Goal: Information Seeking & Learning: Learn about a topic

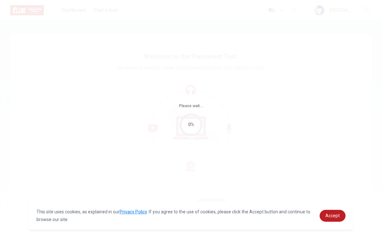
click at [337, 217] on span "Accept" at bounding box center [333, 215] width 14 height 5
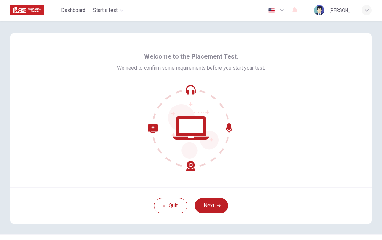
click at [213, 203] on button "Next" at bounding box center [211, 205] width 33 height 15
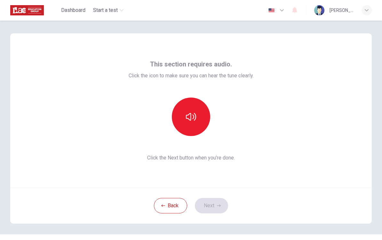
click at [198, 120] on button "button" at bounding box center [191, 116] width 38 height 38
click at [213, 208] on button "Next" at bounding box center [211, 205] width 33 height 15
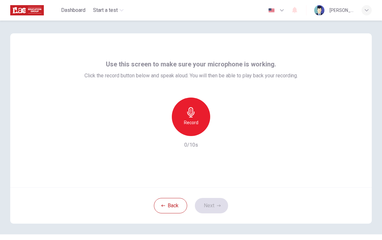
click at [177, 121] on div "Record" at bounding box center [191, 116] width 38 height 38
click at [221, 135] on div "button" at bounding box center [221, 131] width 10 height 10
click at [210, 203] on button "Next" at bounding box center [211, 205] width 33 height 15
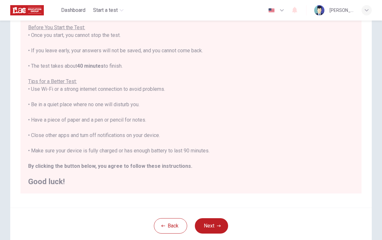
scroll to position [7, 0]
click at [210, 223] on button "Next" at bounding box center [211, 225] width 33 height 15
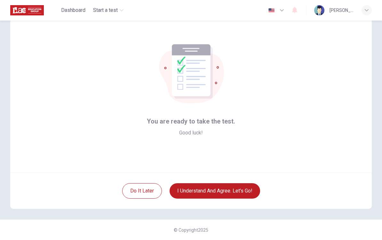
scroll to position [15, 0]
click at [198, 192] on button "I understand and agree. Let’s go!" at bounding box center [215, 190] width 91 height 15
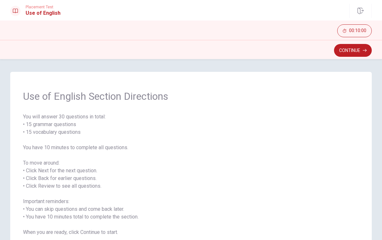
click at [353, 51] on button "Continue" at bounding box center [353, 50] width 38 height 13
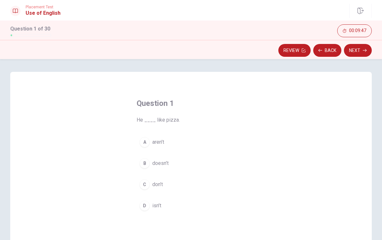
click at [149, 164] on div "B" at bounding box center [145, 163] width 10 height 10
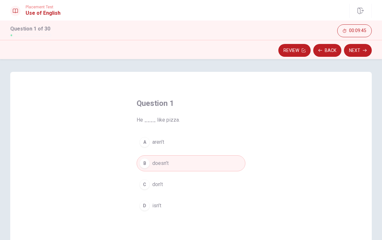
click at [357, 54] on button "Next" at bounding box center [358, 50] width 28 height 13
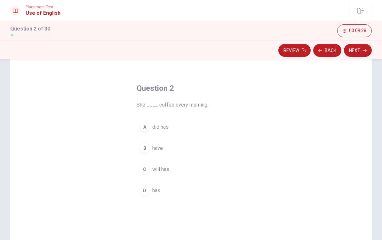
scroll to position [16, 0]
click at [148, 193] on button "D has" at bounding box center [191, 189] width 109 height 16
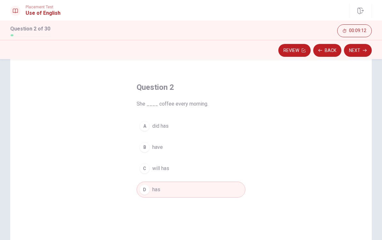
click at [366, 53] on button "Next" at bounding box center [358, 50] width 28 height 13
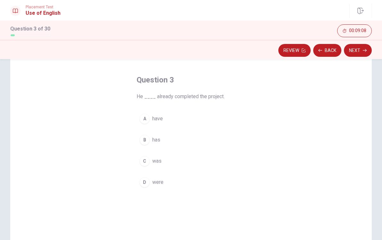
scroll to position [24, 0]
click at [155, 141] on span "has" at bounding box center [156, 139] width 8 height 8
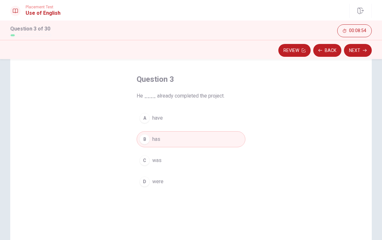
click at [351, 47] on button "Next" at bounding box center [358, 50] width 28 height 13
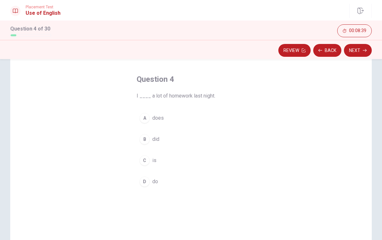
click at [147, 136] on div "B" at bounding box center [145, 139] width 10 height 10
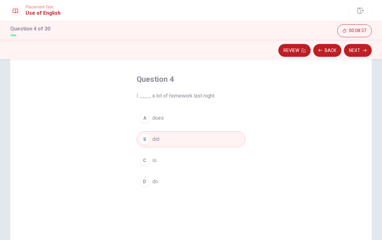
click at [359, 52] on button "Next" at bounding box center [358, 50] width 28 height 13
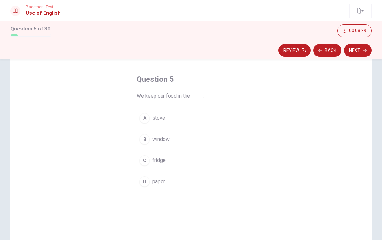
click at [146, 157] on div "C" at bounding box center [145, 160] width 10 height 10
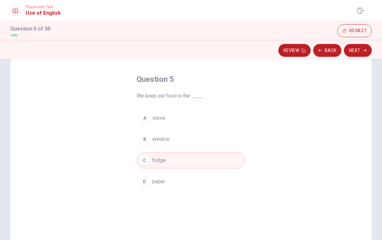
click at [357, 49] on button "Next" at bounding box center [358, 50] width 28 height 13
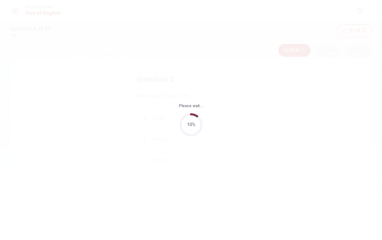
scroll to position [0, 0]
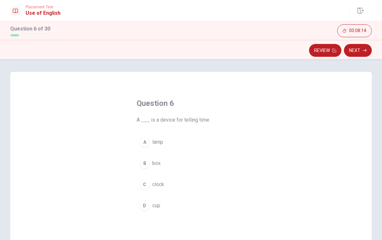
click at [150, 180] on button "C clock" at bounding box center [191, 184] width 109 height 16
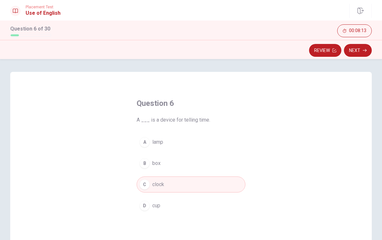
click at [357, 46] on button "Next" at bounding box center [358, 50] width 28 height 13
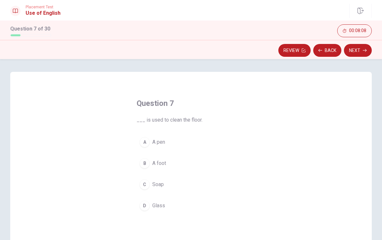
click at [148, 188] on button "C Soap" at bounding box center [191, 184] width 109 height 16
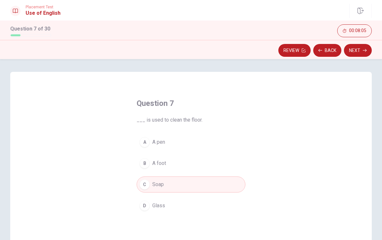
click at [357, 48] on button "Next" at bounding box center [358, 50] width 28 height 13
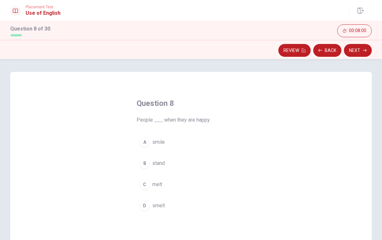
click at [145, 142] on div "A" at bounding box center [145, 142] width 10 height 10
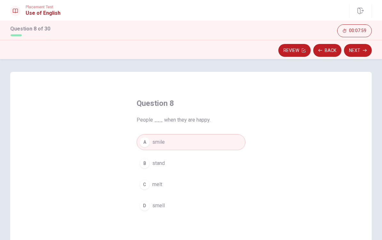
click at [365, 50] on icon "button" at bounding box center [365, 50] width 4 height 4
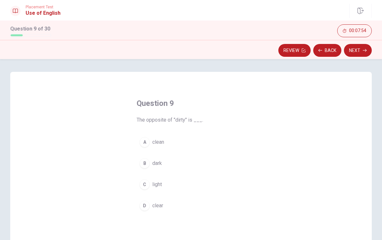
click at [150, 145] on button "A clean" at bounding box center [191, 142] width 109 height 16
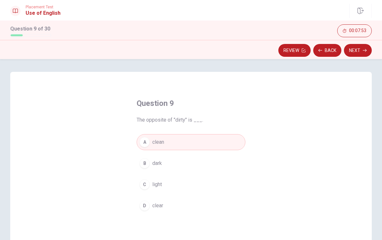
click at [365, 50] on icon "button" at bounding box center [365, 50] width 4 height 4
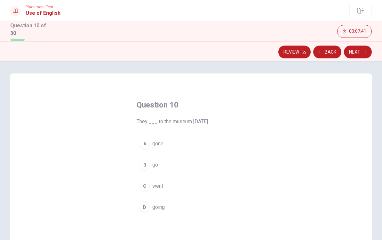
click at [149, 183] on div "C" at bounding box center [145, 186] width 10 height 10
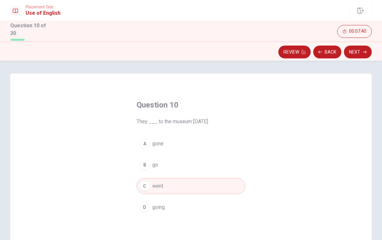
click at [356, 48] on button "Next" at bounding box center [358, 51] width 28 height 13
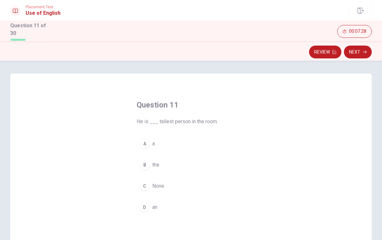
click at [147, 165] on div "B" at bounding box center [145, 165] width 10 height 10
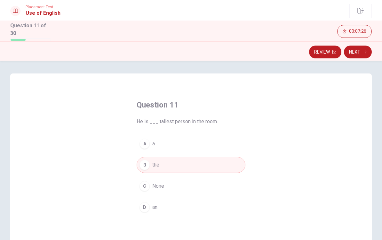
click at [364, 48] on button "Next" at bounding box center [358, 51] width 28 height 13
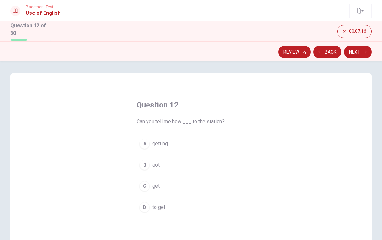
click at [153, 203] on span "to get" at bounding box center [158, 207] width 13 height 8
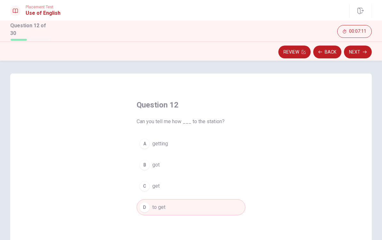
click at [159, 182] on span "get" at bounding box center [155, 186] width 7 height 8
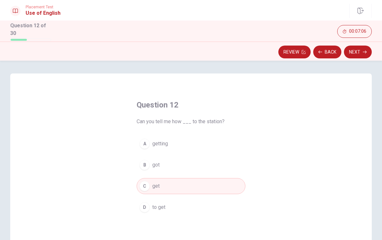
click at [161, 141] on span "getting" at bounding box center [160, 144] width 16 height 8
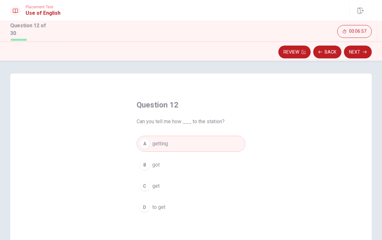
click at [155, 170] on button "B got" at bounding box center [191, 165] width 109 height 16
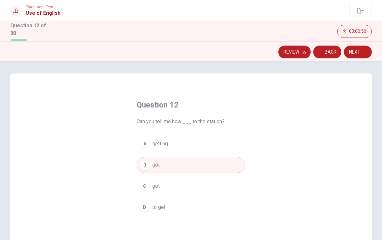
click at [161, 188] on button "C get" at bounding box center [191, 186] width 109 height 16
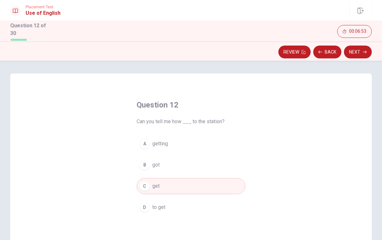
click at [353, 52] on button "Next" at bounding box center [358, 51] width 28 height 13
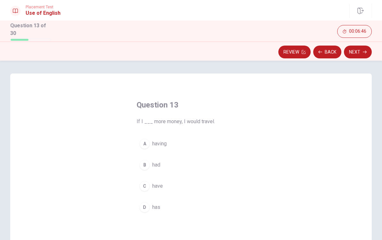
click at [156, 182] on span "have" at bounding box center [157, 186] width 11 height 8
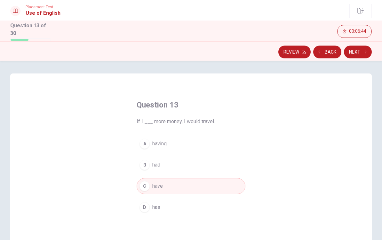
click at [355, 46] on button "Next" at bounding box center [358, 51] width 28 height 13
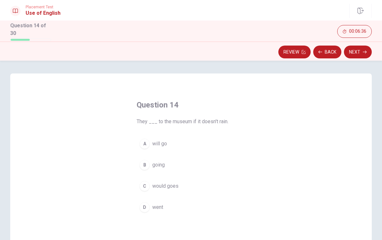
click at [157, 137] on button "A will go" at bounding box center [191, 143] width 109 height 16
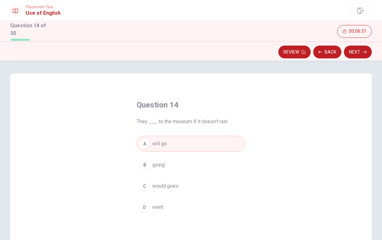
click at [366, 46] on button "Next" at bounding box center [358, 51] width 28 height 13
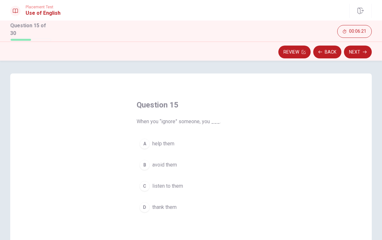
click at [161, 161] on span "avoid them" at bounding box center [164, 165] width 25 height 8
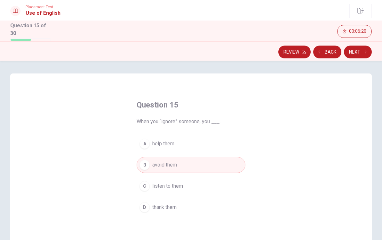
click at [358, 47] on button "Next" at bounding box center [358, 51] width 28 height 13
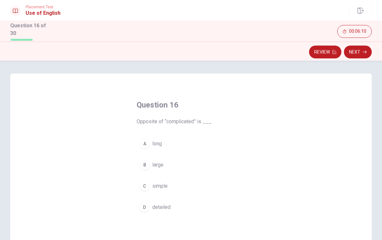
click at [146, 185] on div "C" at bounding box center [145, 186] width 10 height 10
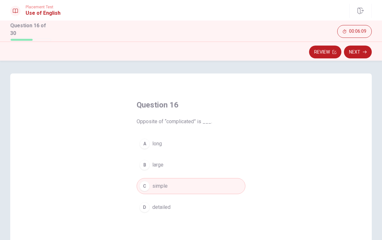
click at [365, 47] on button "Next" at bounding box center [358, 51] width 28 height 13
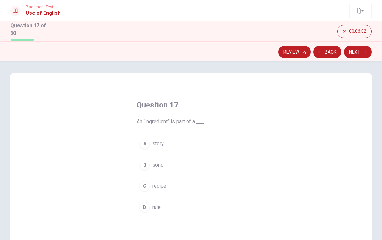
click at [163, 184] on span "recipe" at bounding box center [159, 186] width 14 height 8
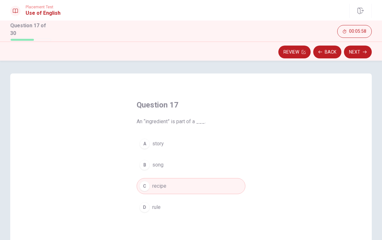
click at [356, 46] on button "Next" at bounding box center [358, 51] width 28 height 13
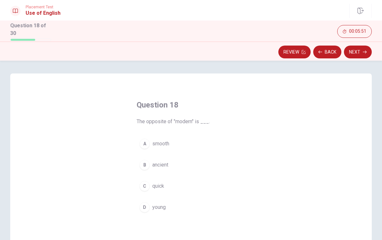
click at [151, 164] on button "B ancient" at bounding box center [191, 165] width 109 height 16
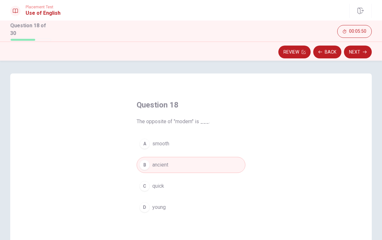
click at [368, 51] on button "Next" at bounding box center [358, 51] width 28 height 13
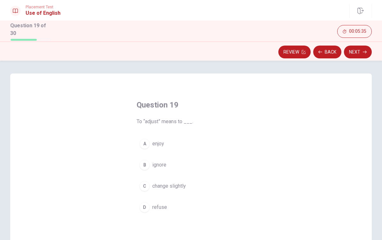
click at [167, 183] on span "change slightly" at bounding box center [169, 186] width 34 height 8
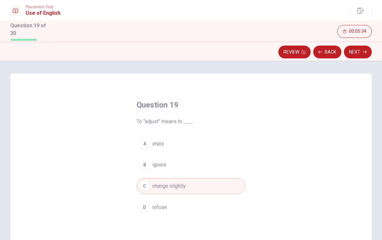
click at [362, 45] on button "Next" at bounding box center [358, 51] width 28 height 13
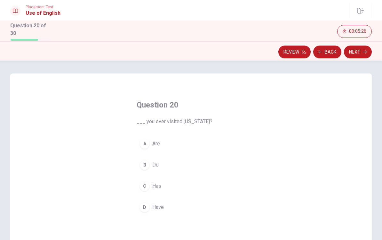
click at [168, 199] on button "D Have" at bounding box center [191, 207] width 109 height 16
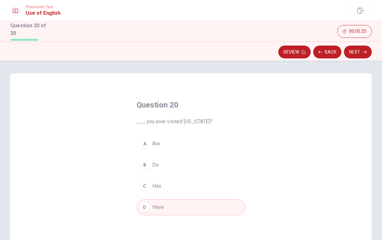
click at [357, 48] on button "Next" at bounding box center [358, 51] width 28 height 13
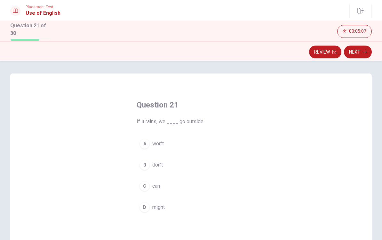
click at [166, 161] on button "B don’t" at bounding box center [191, 165] width 109 height 16
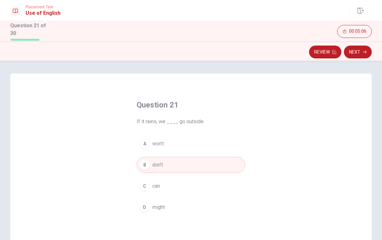
click at [357, 50] on button "Next" at bounding box center [358, 51] width 28 height 13
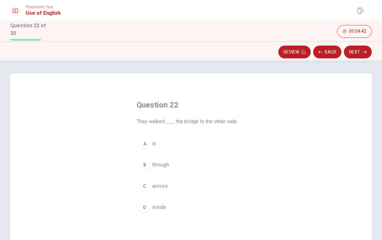
click at [162, 161] on span "through" at bounding box center [160, 165] width 17 height 8
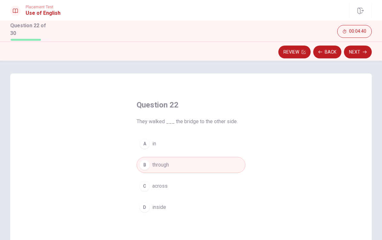
click at [361, 48] on button "Next" at bounding box center [358, 51] width 28 height 13
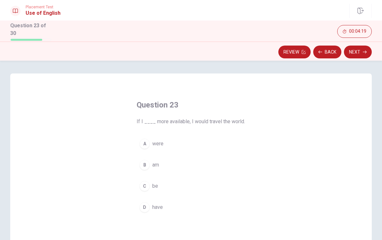
click at [159, 141] on span "were" at bounding box center [157, 144] width 11 height 8
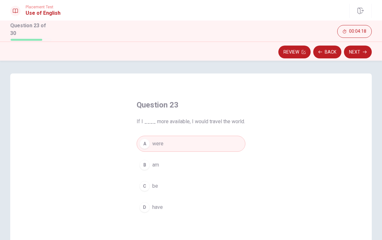
click at [354, 48] on button "Next" at bounding box center [358, 51] width 28 height 13
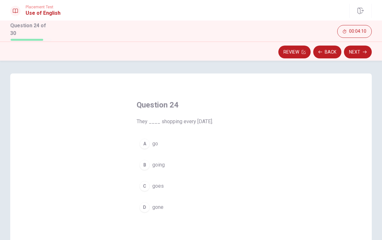
click at [171, 141] on button "A go" at bounding box center [191, 143] width 109 height 16
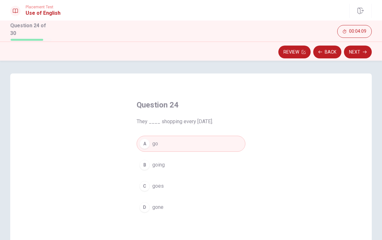
click at [362, 53] on button "Next" at bounding box center [358, 51] width 28 height 13
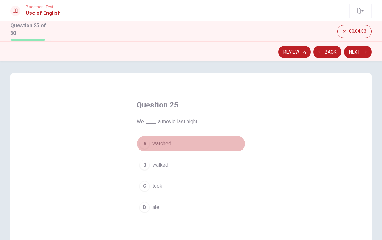
click at [184, 142] on button "A watched" at bounding box center [191, 143] width 109 height 16
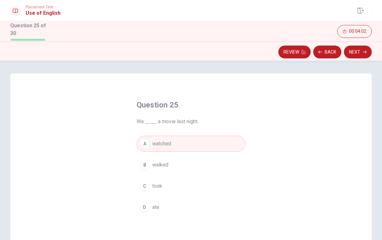
click at [363, 50] on icon "button" at bounding box center [365, 51] width 4 height 3
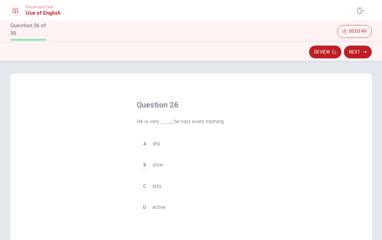
click at [178, 207] on button "D active" at bounding box center [191, 207] width 109 height 16
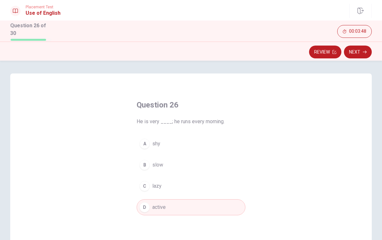
click at [362, 46] on button "Next" at bounding box center [358, 51] width 28 height 13
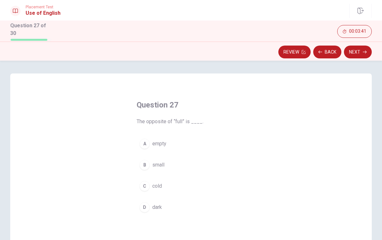
click at [181, 146] on button "A empty" at bounding box center [191, 143] width 109 height 16
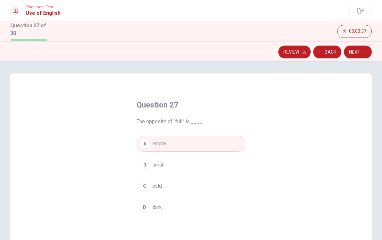
click at [365, 50] on icon "button" at bounding box center [365, 52] width 4 height 4
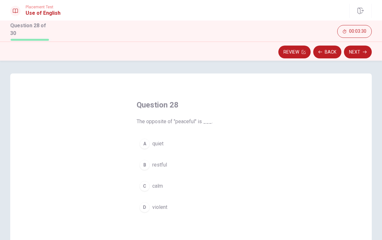
click at [176, 207] on button "D violent" at bounding box center [191, 207] width 109 height 16
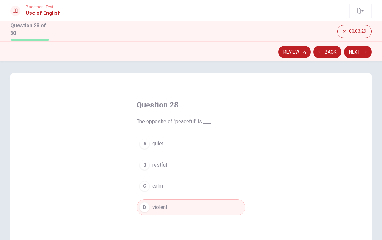
click at [364, 51] on icon "button" at bounding box center [365, 52] width 4 height 4
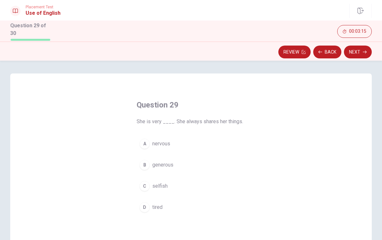
click at [197, 170] on button "B generous" at bounding box center [191, 165] width 109 height 16
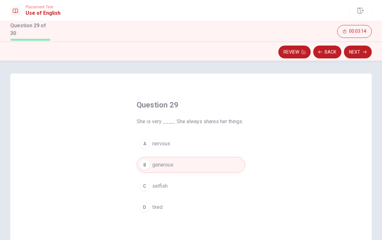
click at [364, 50] on icon "button" at bounding box center [365, 51] width 4 height 3
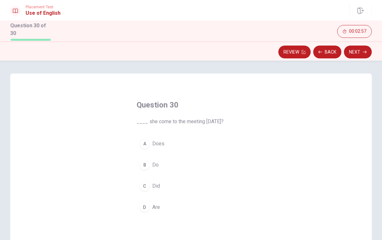
click at [176, 139] on button "A Does" at bounding box center [191, 143] width 109 height 16
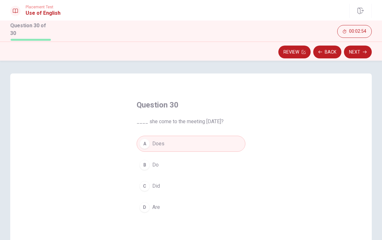
click at [355, 52] on button "Next" at bounding box center [358, 51] width 28 height 13
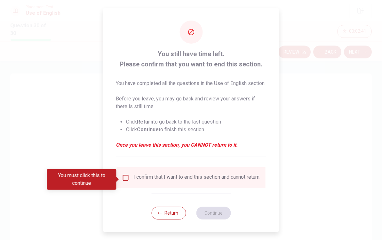
click at [127, 181] on input "You must click this to continue" at bounding box center [126, 178] width 8 height 8
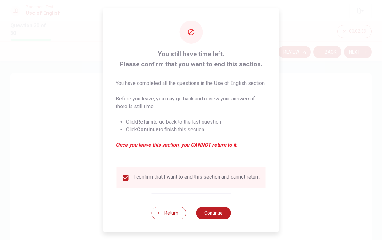
click at [218, 217] on button "Continue" at bounding box center [213, 212] width 35 height 13
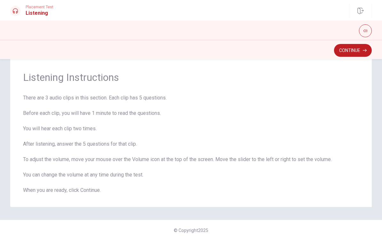
scroll to position [13, 0]
click at [350, 50] on button "Continue" at bounding box center [353, 50] width 38 height 13
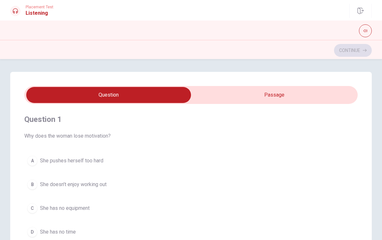
scroll to position [0, 0]
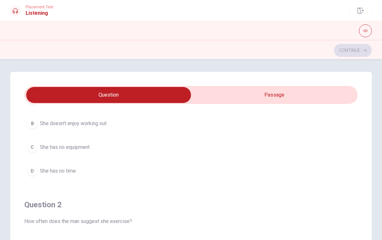
type input "22"
click at [324, 95] on input "checkbox" at bounding box center [108, 95] width 501 height 16
checkbox input "true"
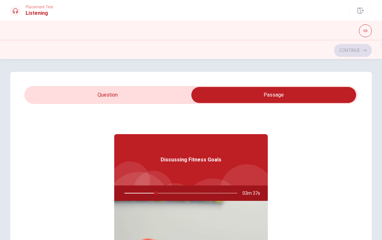
type input "28"
click at [60, 95] on input "checkbox" at bounding box center [274, 95] width 501 height 16
checkbox input "false"
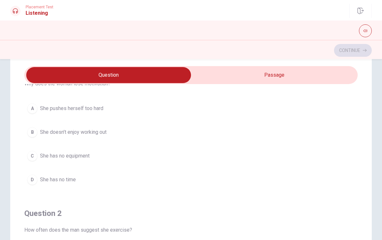
scroll to position [33, 0]
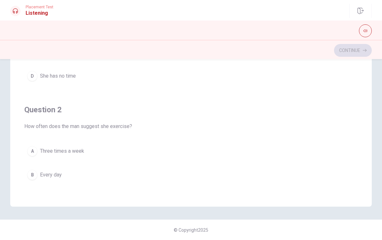
click at [28, 134] on div "Question 2 How often does the man suggest she exercise? A Three times a week B …" at bounding box center [191, 167] width 334 height 146
click at [49, 150] on span "Three times a week" at bounding box center [62, 151] width 44 height 8
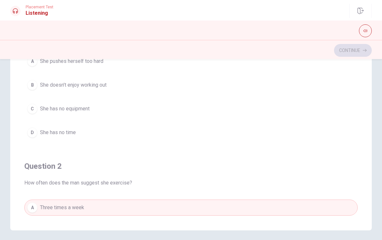
scroll to position [0, 0]
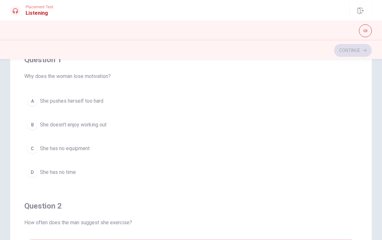
click at [46, 97] on span "She pushes herself too hard" at bounding box center [71, 101] width 63 height 8
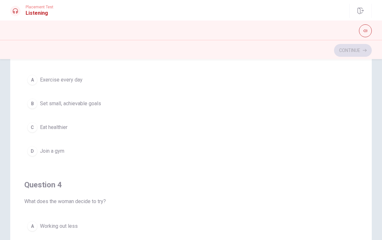
scroll to position [306, 0]
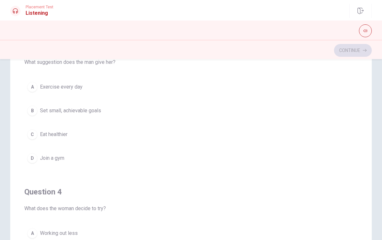
click at [48, 106] on button "B Set small, achievable goals" at bounding box center [191, 110] width 334 height 16
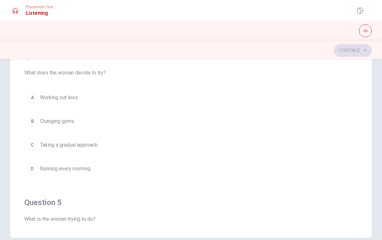
scroll to position [405, 0]
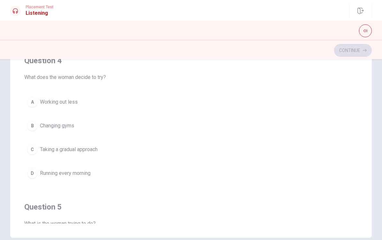
click at [53, 146] on span "Taking a gradual approach" at bounding box center [69, 149] width 58 height 8
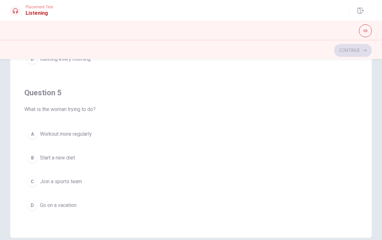
scroll to position [519, 0]
click at [54, 123] on div "Question 5 What is the woman trying to do? A Workout more regularly B Start a n…" at bounding box center [191, 150] width 334 height 146
click at [53, 127] on button "A Workout more regularly" at bounding box center [191, 134] width 334 height 16
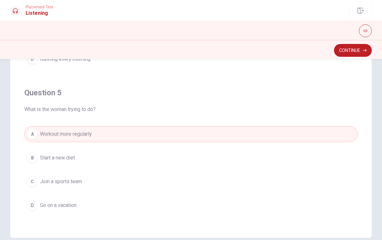
click at [45, 160] on span "Start a new diet" at bounding box center [57, 158] width 35 height 8
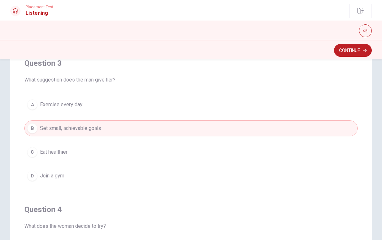
scroll to position [299, 0]
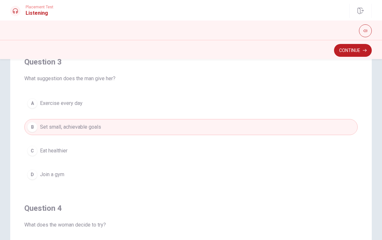
click at [364, 53] on button "Continue" at bounding box center [353, 50] width 38 height 13
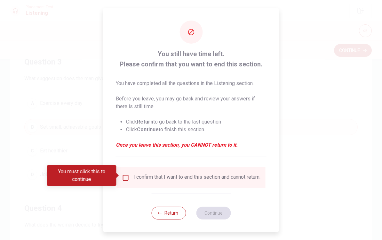
click at [118, 187] on div "I confirm that I want to end this section and cannot return." at bounding box center [191, 177] width 149 height 21
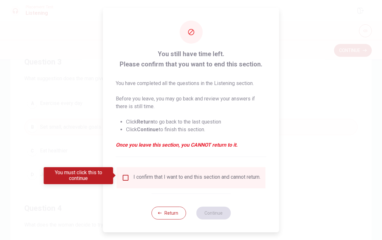
click at [122, 175] on input "You must click this to continue" at bounding box center [126, 178] width 8 height 8
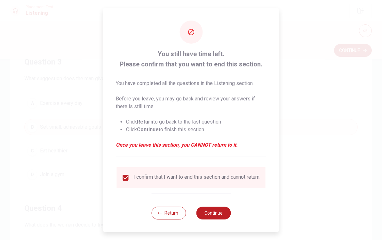
click at [227, 219] on button "Continue" at bounding box center [213, 212] width 35 height 13
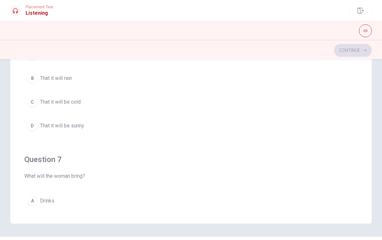
scroll to position [0, 0]
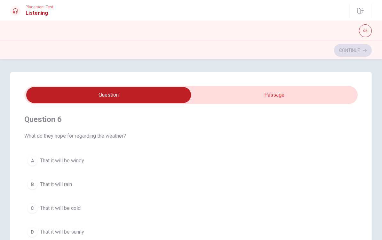
click at [30, 155] on button "A That it will be windy" at bounding box center [191, 160] width 334 height 16
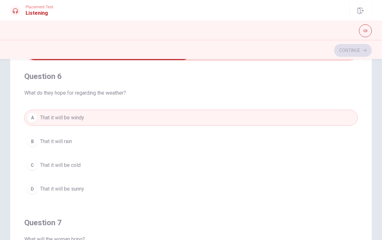
scroll to position [46, 0]
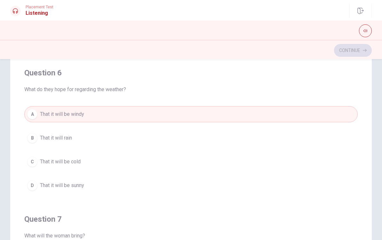
click at [37, 132] on button "B That it will rain" at bounding box center [191, 138] width 334 height 16
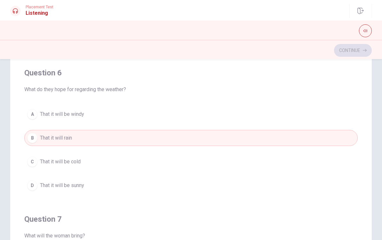
click at [37, 114] on div "A" at bounding box center [32, 114] width 10 height 10
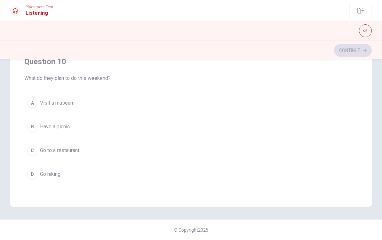
scroll to position [123, 0]
click at [41, 124] on span "Have a picnic" at bounding box center [55, 127] width 30 height 8
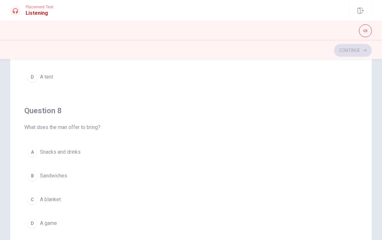
scroll to position [229, 0]
click at [46, 151] on span "Snacks and drinks" at bounding box center [60, 153] width 41 height 8
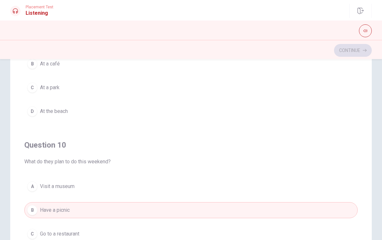
scroll to position [512, 0]
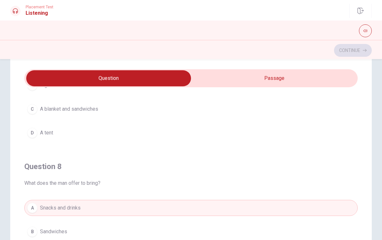
click at [52, 107] on span "A blanket and sandwiches" at bounding box center [69, 109] width 58 height 8
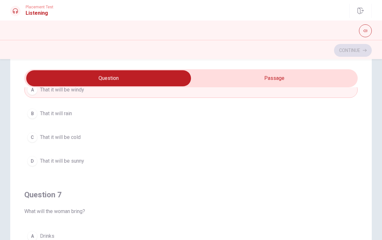
click at [51, 163] on span "That it will be sunny" at bounding box center [62, 161] width 44 height 8
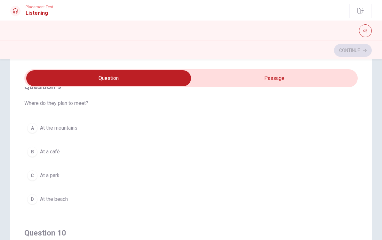
scroll to position [454, 0]
click at [43, 176] on span "At a park" at bounding box center [50, 176] width 20 height 8
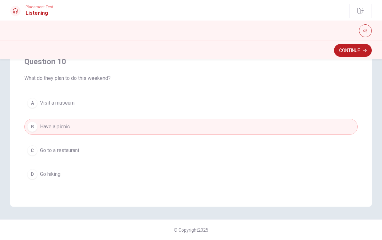
click at [361, 54] on button "Continue" at bounding box center [353, 50] width 38 height 13
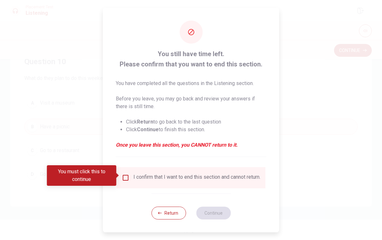
click at [123, 170] on div "I confirm that I want to end this section and cannot return." at bounding box center [191, 177] width 149 height 21
click at [122, 177] on input "You must click this to continue" at bounding box center [126, 178] width 8 height 8
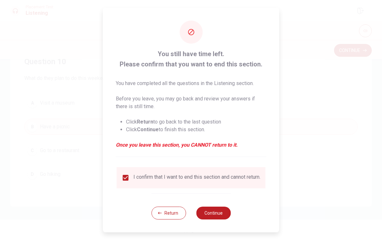
click at [222, 214] on button "Continue" at bounding box center [213, 212] width 35 height 13
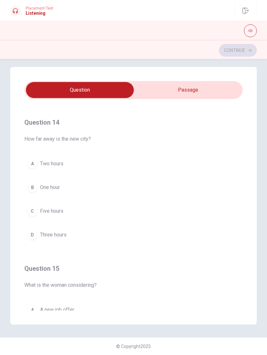
scroll to position [431, 0]
click at [73, 235] on button "D Three hours" at bounding box center [133, 233] width 218 height 16
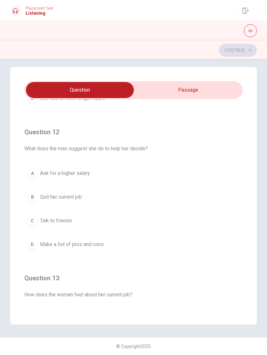
scroll to position [130, 0]
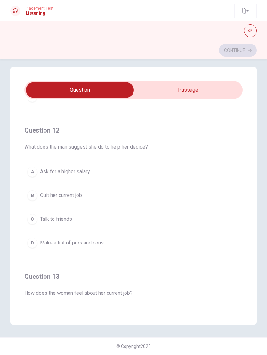
click at [105, 239] on button "D Make a list of pros and cons" at bounding box center [133, 243] width 218 height 16
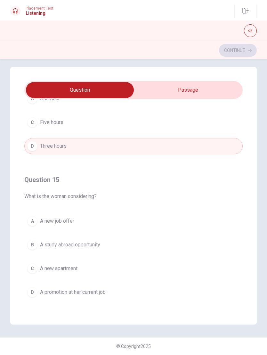
scroll to position [519, 0]
click at [121, 218] on button "A A new job offer" at bounding box center [133, 221] width 218 height 16
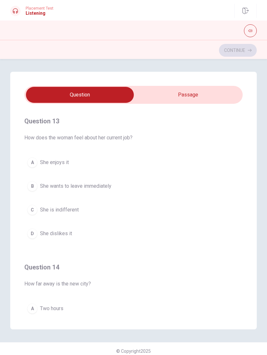
scroll to position [294, 0]
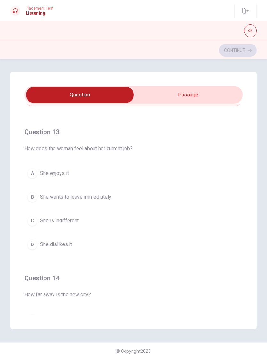
click at [88, 239] on button "D She dislikes it" at bounding box center [133, 244] width 218 height 16
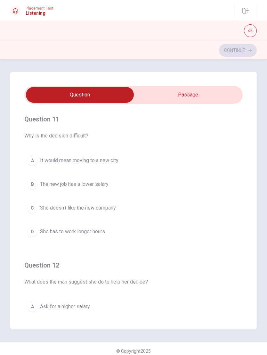
scroll to position [0, 0]
click at [53, 160] on span "It would mean moving to a new city" at bounding box center [79, 161] width 78 height 8
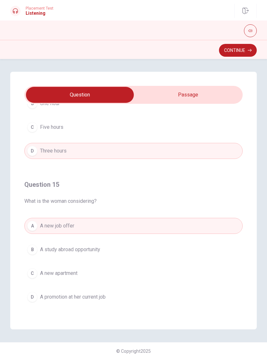
type input "64"
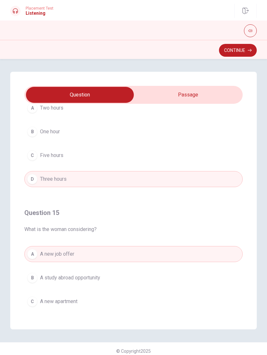
click at [212, 91] on input "checkbox" at bounding box center [80, 95] width 328 height 16
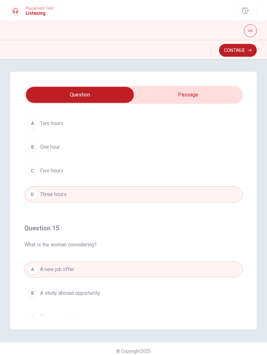
checkbox input "true"
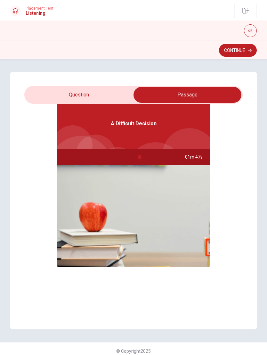
type input "65"
click at [49, 101] on input "checkbox" at bounding box center [188, 95] width 328 height 16
checkbox input "false"
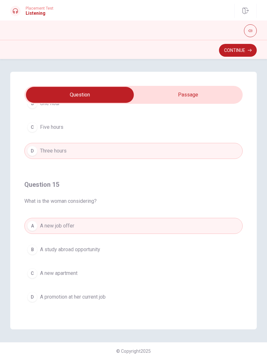
scroll to position [519, 0]
click at [248, 49] on icon "button" at bounding box center [250, 50] width 4 height 4
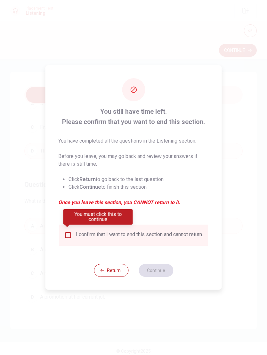
click at [60, 234] on div "I confirm that I want to end this section and cannot return." at bounding box center [133, 235] width 149 height 21
click at [70, 231] on input "You must click this to continue" at bounding box center [68, 235] width 8 height 8
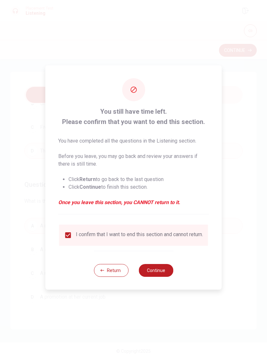
click at [163, 239] on button "Continue" at bounding box center [156, 270] width 35 height 13
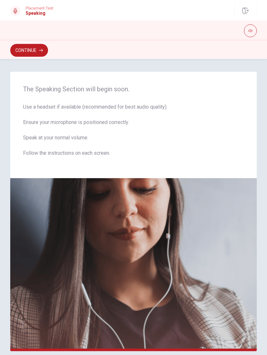
scroll to position [0, 0]
click at [36, 53] on button "Continue" at bounding box center [29, 50] width 38 height 13
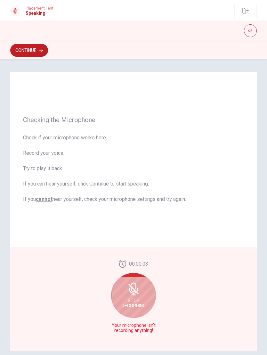
click at [145, 239] on div "Stop Recording" at bounding box center [133, 295] width 45 height 45
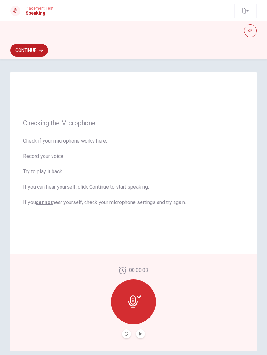
click at [143, 239] on button "Play Audio" at bounding box center [140, 333] width 9 height 9
click at [138, 239] on icon at bounding box center [134, 301] width 13 height 13
click at [48, 49] on button "Continue" at bounding box center [29, 50] width 38 height 13
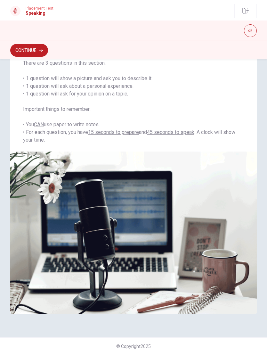
scroll to position [53, 0]
click at [35, 45] on button "Continue" at bounding box center [29, 50] width 38 height 13
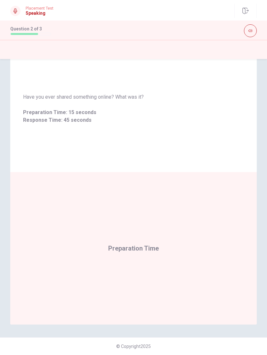
scroll to position [27, 0]
click at [154, 239] on span "Preparation Time" at bounding box center [133, 248] width 51 height 8
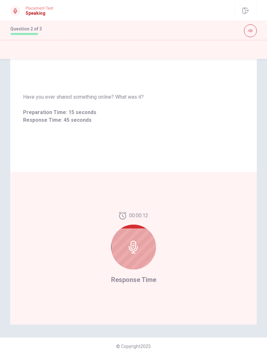
click at [144, 239] on div at bounding box center [133, 247] width 45 height 45
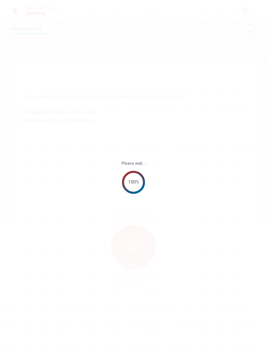
scroll to position [0, 0]
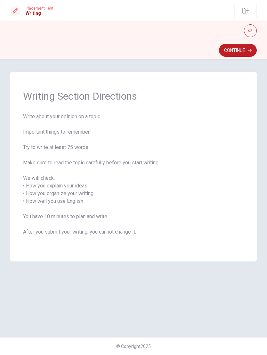
click at [245, 51] on button "Continue" at bounding box center [238, 50] width 38 height 13
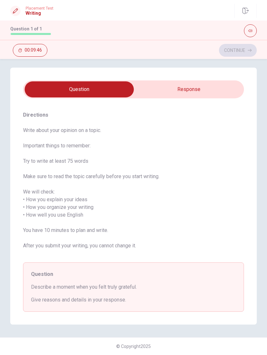
scroll to position [4, 0]
click at [205, 93] on input "checkbox" at bounding box center [80, 89] width 332 height 16
checkbox input "true"
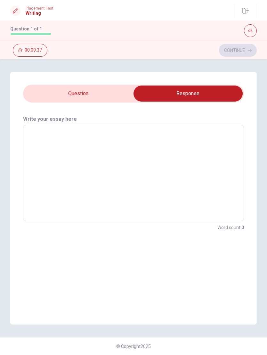
click at [150, 170] on textarea at bounding box center [134, 173] width 212 height 86
type textarea "I"
type textarea "x"
type textarea "I"
type textarea "x"
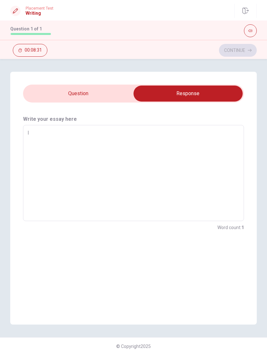
type textarea "I w"
type textarea "x"
type textarea "I we"
type textarea "x"
type textarea "I wen"
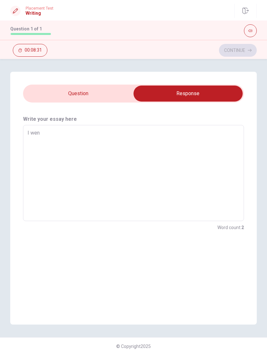
type textarea "x"
type textarea "I went"
type textarea "x"
type textarea "I went"
type textarea "x"
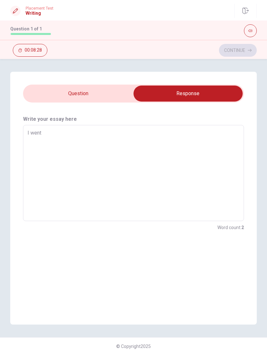
type textarea "I went t"
type textarea "x"
type textarea "I went to"
type textarea "x"
type textarea "I went to"
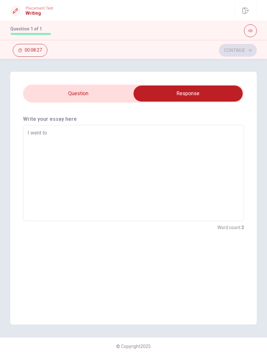
type textarea "x"
type textarea "I went to"
type textarea "x"
type textarea "I went t"
type textarea "x"
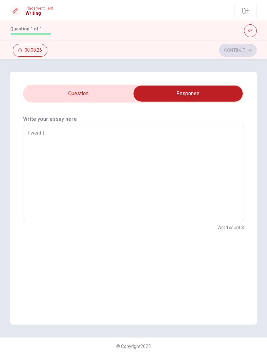
type textarea "I went"
type textarea "x"
type textarea "I went"
type textarea "x"
type textarea "I wen"
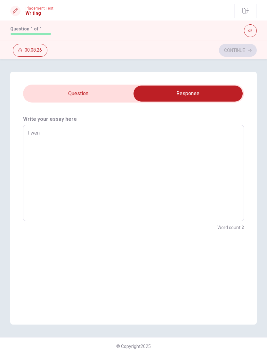
type textarea "x"
type textarea "I went"
type textarea "x"
type textarea "I went"
type textarea "x"
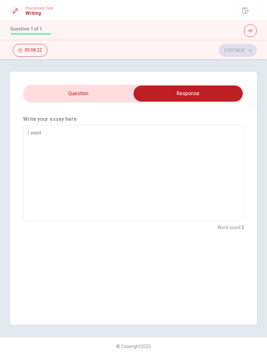
type textarea "I went"
type textarea "x"
type textarea "I wen"
type textarea "x"
type textarea "I we"
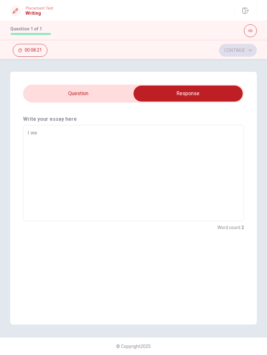
type textarea "x"
type textarea "I w"
type textarea "x"
type textarea "I"
type textarea "x"
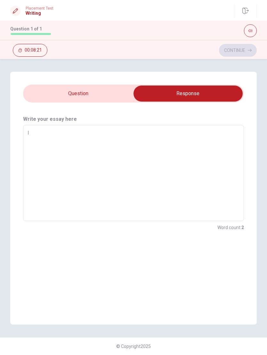
type textarea "I"
type textarea "x"
type textarea "W"
type textarea "x"
type textarea "Wh"
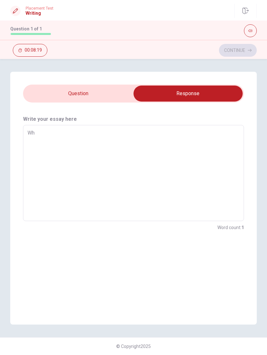
type textarea "x"
type textarea "Whe"
type textarea "x"
type textarea "When"
type textarea "x"
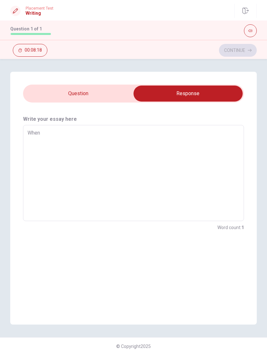
type textarea "When"
type textarea "x"
type textarea "When i"
type textarea "x"
type textarea "When i"
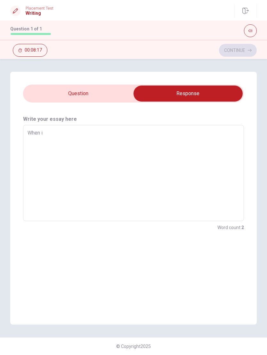
type textarea "x"
type textarea "When i w"
type textarea "x"
type textarea "When i we"
type textarea "x"
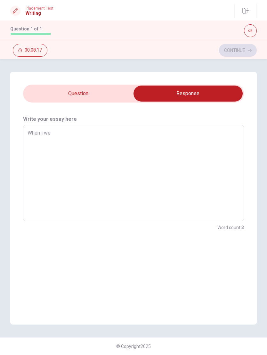
type textarea "When i wen"
type textarea "x"
type textarea "When i went"
type textarea "x"
type textarea "When i went"
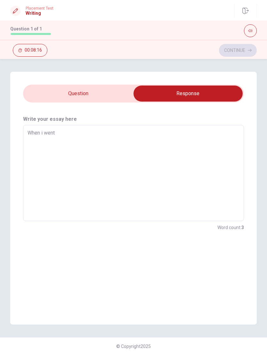
type textarea "x"
type textarea "When i went t"
type textarea "x"
type textarea "When i went to"
type textarea "x"
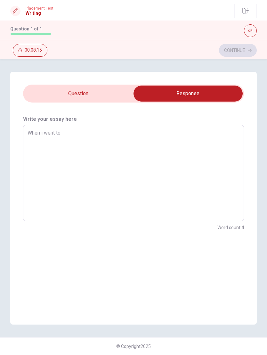
type textarea "When i went to"
type textarea "x"
type textarea "When i went to m"
type textarea "x"
type textarea "When i went to my"
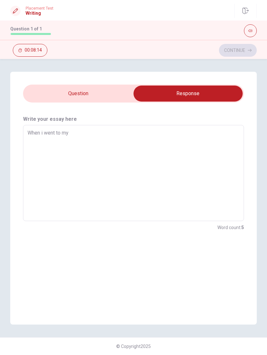
type textarea "x"
type textarea "When i went to my"
type textarea "x"
type textarea "When i went to my h"
type textarea "x"
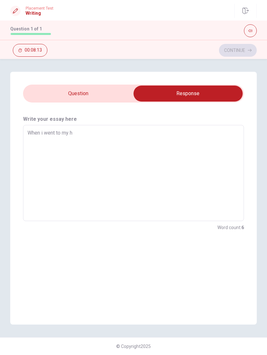
type textarea "When i went to my ho"
type textarea "x"
type textarea "When i went to my hou"
type textarea "x"
type textarea "When i went to my hous"
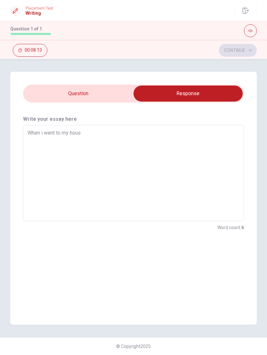
type textarea "x"
type textarea "When i went to my house"
type textarea "x"
type textarea "When i went to my house"
type textarea "x"
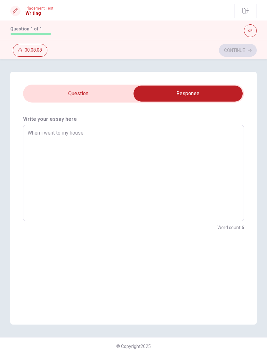
type textarea "When i went to my house i"
type textarea "x"
type textarea "When i went to my house i"
type textarea "x"
type textarea "When i went to my house i w"
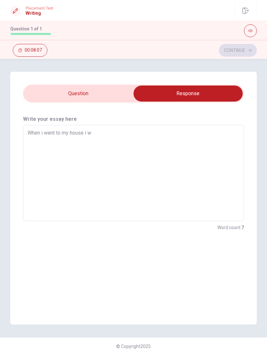
type textarea "x"
type textarea "When i went to my house i wa"
type textarea "x"
type textarea "When i went to my house i was"
type textarea "x"
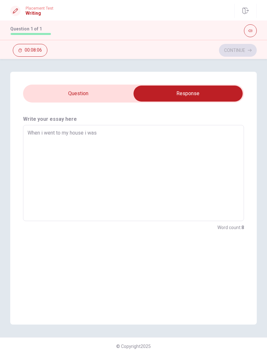
type textarea "When i went to my house i was"
type textarea "x"
type textarea "When i went to my house i was t"
type textarea "x"
type textarea "When i went to my house i was ti"
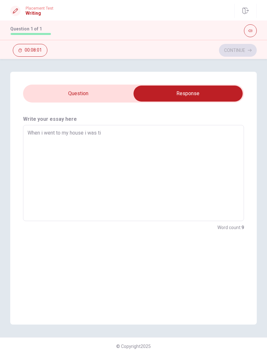
type textarea "x"
type textarea "When i went to my house i was tir"
type textarea "x"
type textarea "When i went to my house i was tire"
type textarea "x"
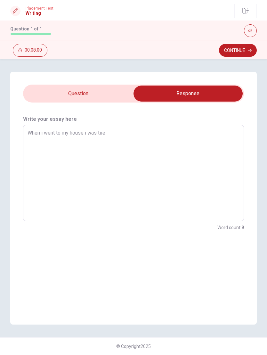
type textarea "When i went to my house i was tired"
type textarea "x"
type textarea "When i went to my house i was tired"
type textarea "x"
type textarea "When i went to my house i was tired a"
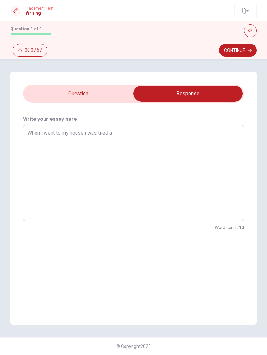
type textarea "x"
type textarea "When i went to my house i was tired an"
type textarea "x"
type textarea "When i went to my house i was tired and"
type textarea "x"
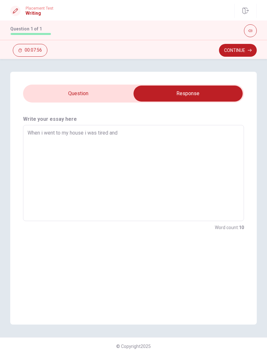
type textarea "When i went to my house i was tired and"
type textarea "x"
type textarea "When i went to my house i was tired and l"
type textarea "x"
type textarea "When i went to my house i was tired and"
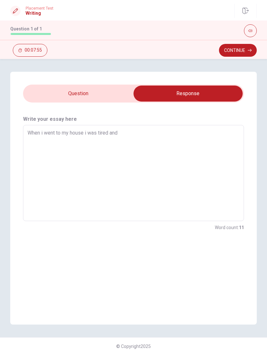
type textarea "x"
type textarea "When i went to my house i was tired and a"
type textarea "x"
type textarea "When i went to my house i was tired and a"
type textarea "x"
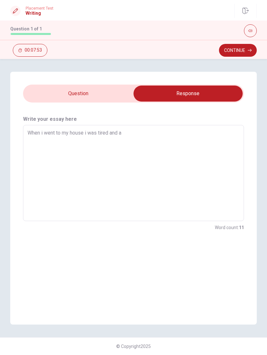
type textarea "When i went to my house i was tired and a"
type textarea "x"
type textarea "When i went to my house i was tired and"
type textarea "x"
type textarea "When i went to my house i was tired and"
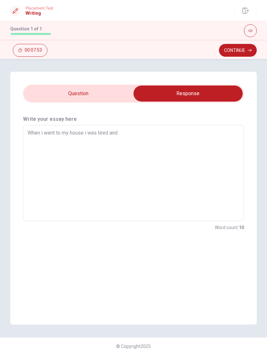
type textarea "x"
type textarea "When i went to my house i was tired and"
type textarea "x"
type textarea "When i went to my house i was tired and a"
type textarea "x"
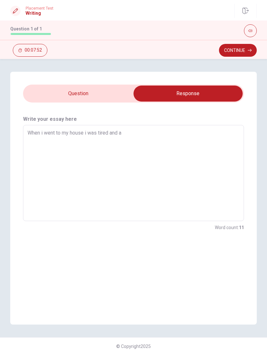
type textarea "When i went to my house i was tired and a"
type textarea "x"
type textarea "When i went to my house i was tired and a"
type textarea "x"
type textarea "When i went to my house i was tired and"
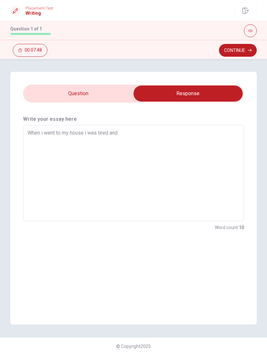
type textarea "x"
type textarea "When i went to my house i was tired and"
type textarea "x"
type textarea "When i went to my house i was tired an"
type textarea "x"
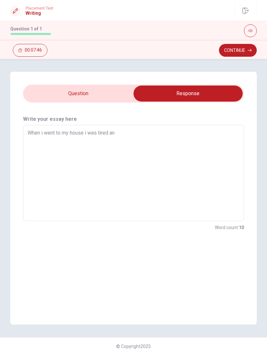
type textarea "When i went to my house i was tired a"
type textarea "x"
type textarea "When i went to my house i was tired"
type textarea "x"
type textarea "When i went to my house i was tired a"
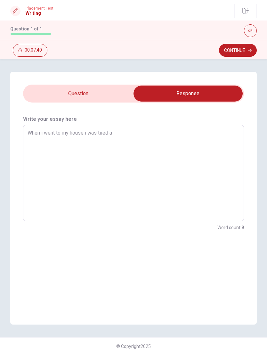
type textarea "x"
type textarea "When i went to my house i was tired af"
type textarea "x"
type textarea "When i went to my house i was tired aft"
type textarea "x"
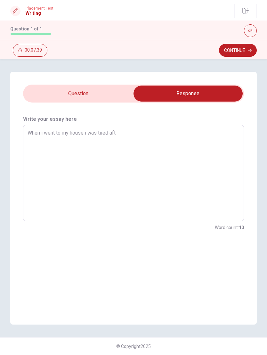
type textarea "When i went to my house i was tired afte"
type textarea "x"
type textarea "When i went to my house i was tired after"
type textarea "x"
type textarea "When i went to my house i was tired after"
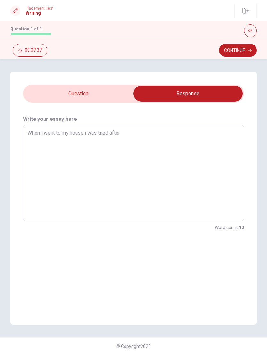
type textarea "x"
type textarea "When i went to my house i was tired after s"
type textarea "x"
type textarea "When i went to my house i was tired after sc"
type textarea "x"
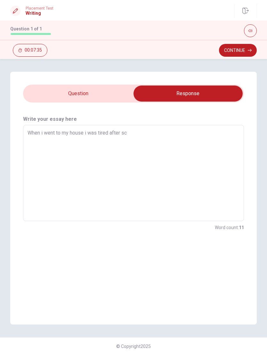
type textarea "When i went to my house i was tired after sch"
type textarea "x"
type textarea "When i went to my house i was tired after scho"
type textarea "x"
type textarea "When i went to my house i was tired after schoo"
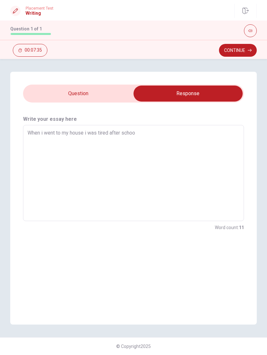
type textarea "x"
type textarea "When i went to my house i was tired after school"
type textarea "x"
type textarea "When i went to my house i was tired after school"
type textarea "x"
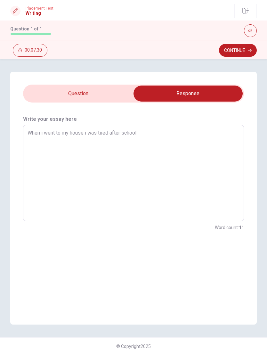
type textarea "When i went to my house i was tired after school"
type textarea "x"
type textarea "When i went to my house i was tired after schoo"
type textarea "x"
type textarea "When i went to my house i was tired after scho"
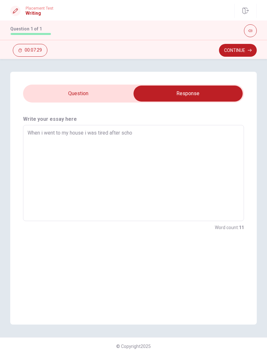
type textarea "x"
type textarea "When i went to my house i was tired after schoo"
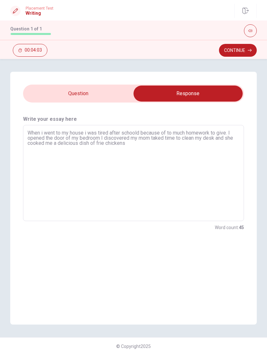
click at [146, 148] on textarea "When i went to my house i was tired after schoold because of to much homework t…" at bounding box center [134, 173] width 212 height 86
click at [181, 161] on textarea "When i went to my house i was tired after schoold because of to much homework t…" at bounding box center [134, 173] width 212 height 86
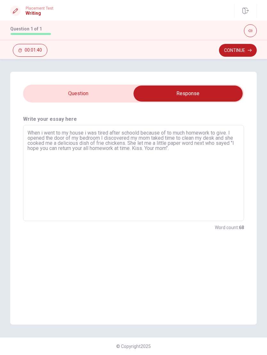
click at [190, 152] on textarea "When i went to my house i was tired after schoold because of to much homework t…" at bounding box center [134, 173] width 212 height 86
click at [250, 50] on icon "button" at bounding box center [250, 50] width 4 height 4
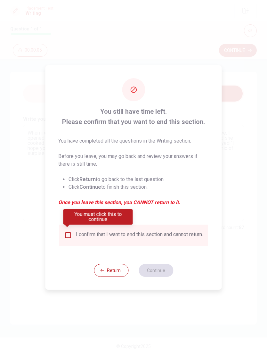
click at [70, 235] on input "You must click this to continue" at bounding box center [68, 235] width 8 height 8
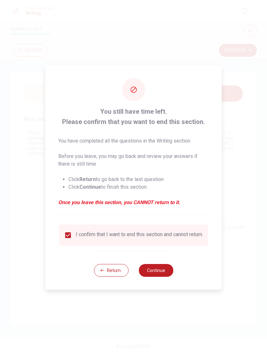
click at [162, 239] on button "Continue" at bounding box center [156, 270] width 35 height 13
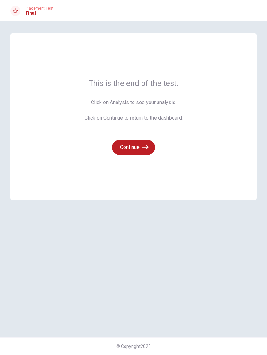
click at [149, 142] on button "Continue" at bounding box center [133, 147] width 43 height 15
